Goal: Transaction & Acquisition: Subscribe to service/newsletter

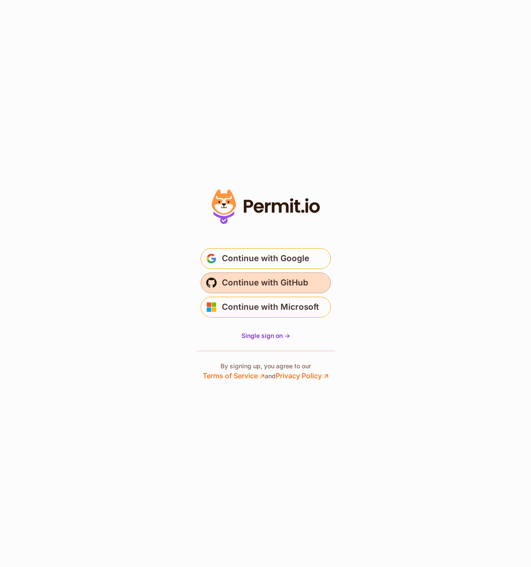
click at [280, 286] on span "Continue with GitHub" at bounding box center [265, 283] width 86 height 14
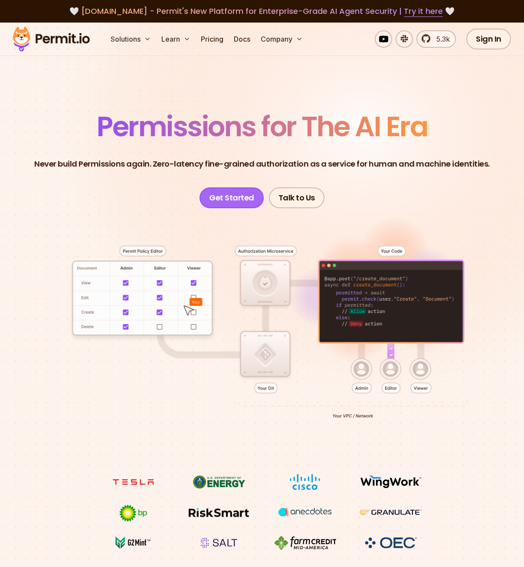
click at [236, 200] on link "Get Started" at bounding box center [232, 198] width 64 height 21
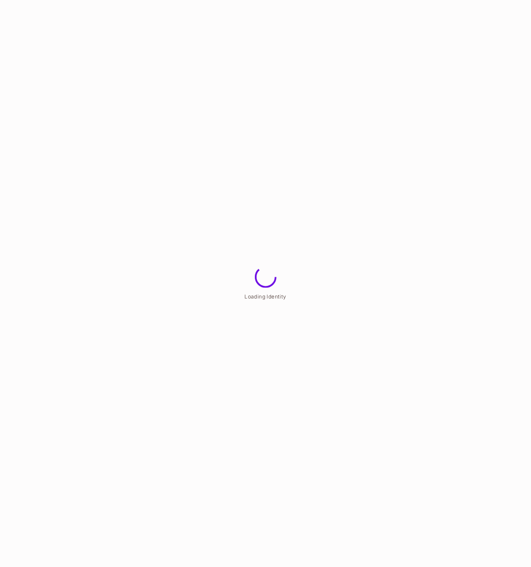
click at [100, 0] on html "Loading Identity" at bounding box center [265, 0] width 531 height 0
